Goal: Task Accomplishment & Management: Use online tool/utility

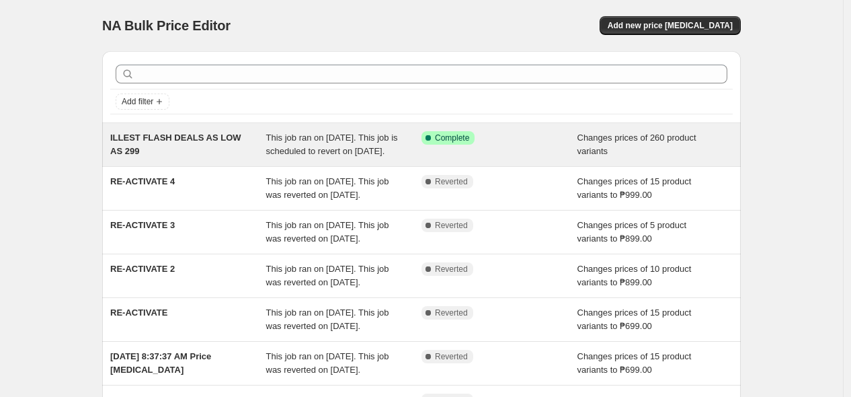
click at [272, 156] on span "This job ran on [DATE]. This job is scheduled to revert on [DATE]." at bounding box center [332, 144] width 132 height 24
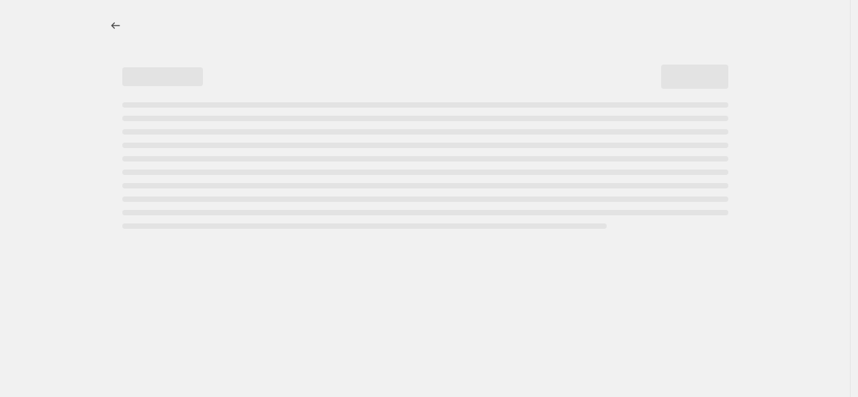
select select "collection"
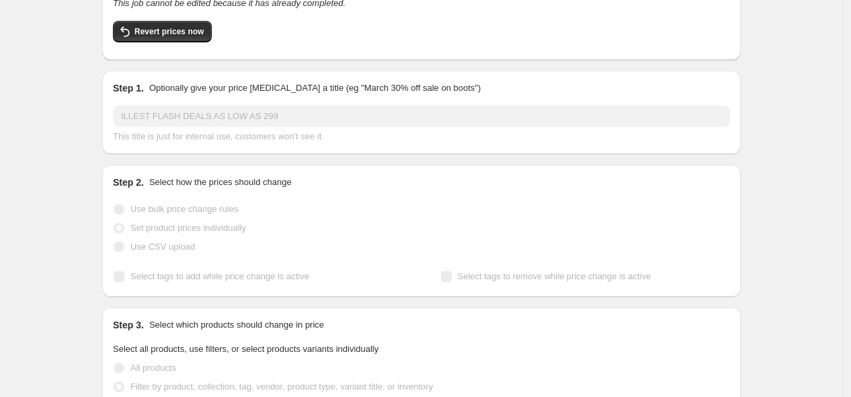
scroll to position [9, 0]
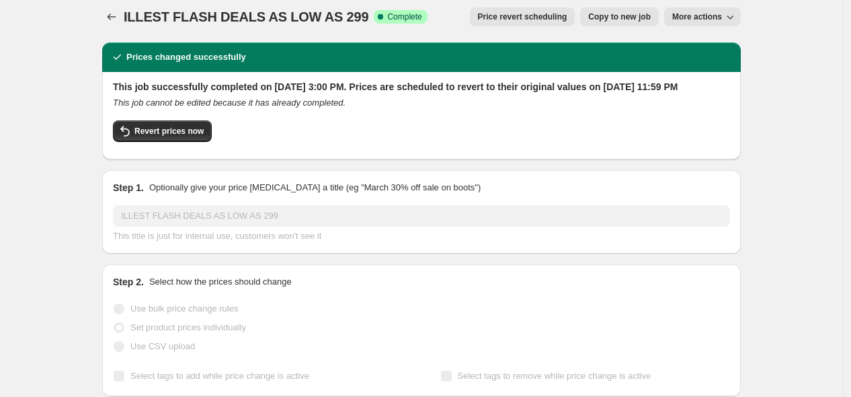
drag, startPoint x: 527, startPoint y: 2, endPoint x: 524, endPoint y: 11, distance: 9.8
click at [524, 11] on div "ILLEST FLASH DEALS AS LOW AS 299. This page is ready ILLEST FLASH DEALS AS LOW …" at bounding box center [421, 16] width 639 height 51
click at [524, 12] on span "Price revert scheduling" at bounding box center [522, 16] width 89 height 11
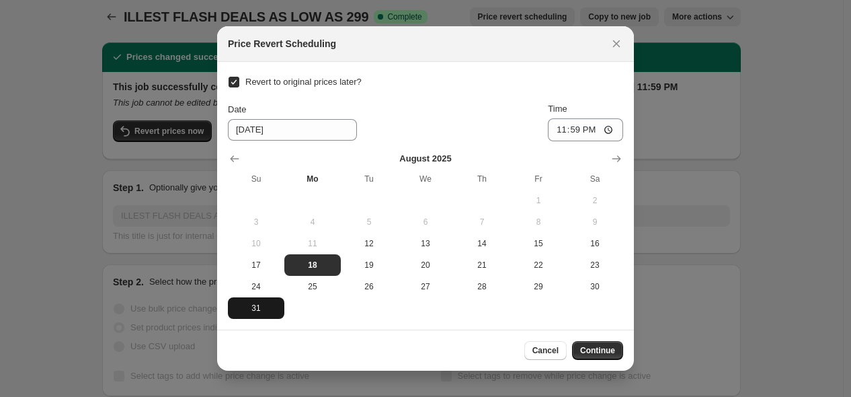
click at [250, 309] on span "31" at bounding box center [256, 308] width 46 height 11
type input "8/31/2025"
click at [599, 350] on span "Continue" at bounding box center [597, 350] width 35 height 11
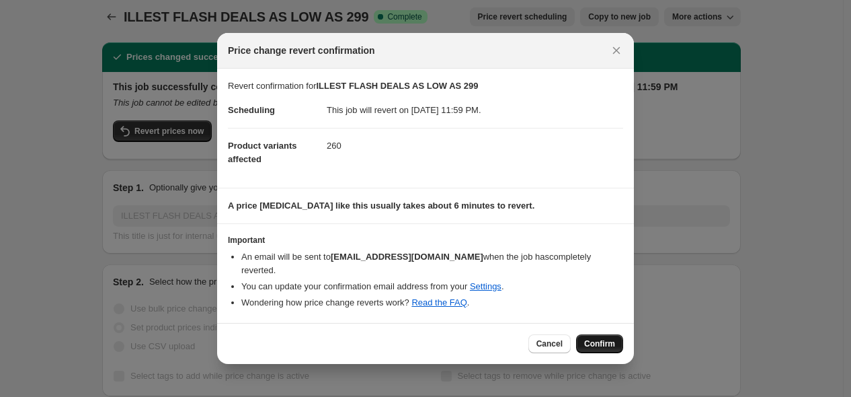
click at [606, 338] on span "Confirm" at bounding box center [599, 343] width 31 height 11
